Goal: Task Accomplishment & Management: Manage account settings

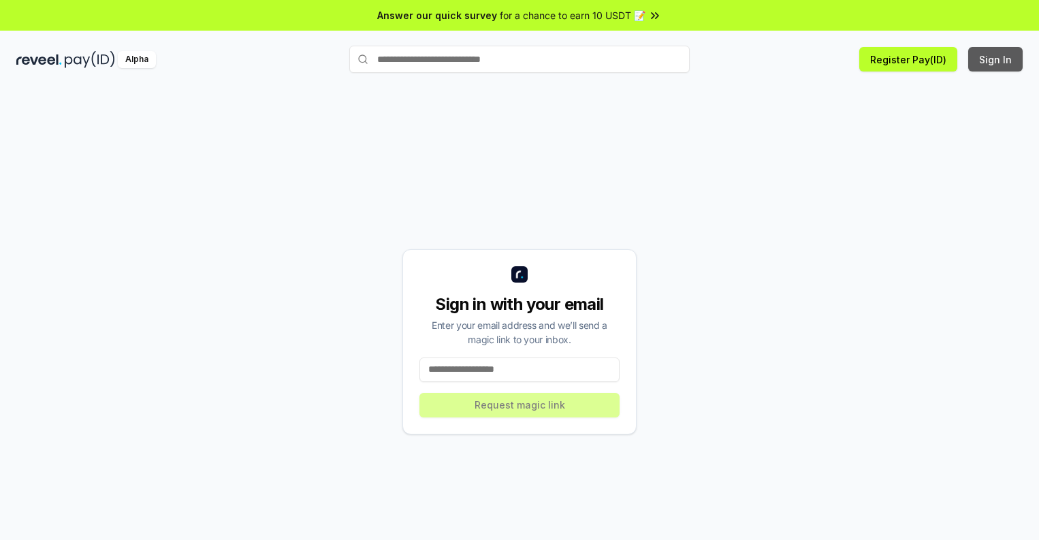
click at [996, 59] on button "Sign In" at bounding box center [995, 59] width 54 height 25
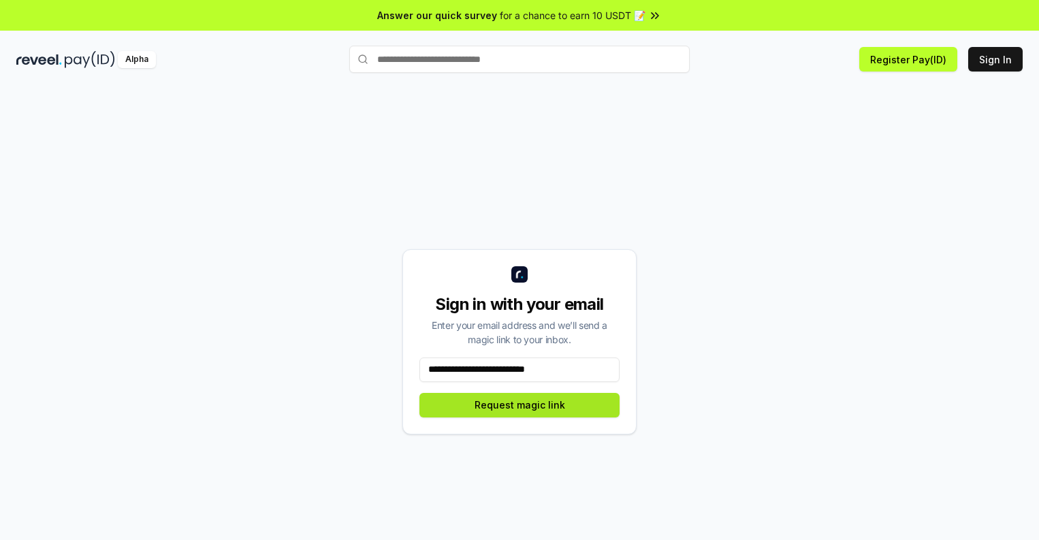
type input "**********"
click at [519, 404] on button "Request magic link" at bounding box center [519, 405] width 200 height 25
